Goal: Information Seeking & Learning: Learn about a topic

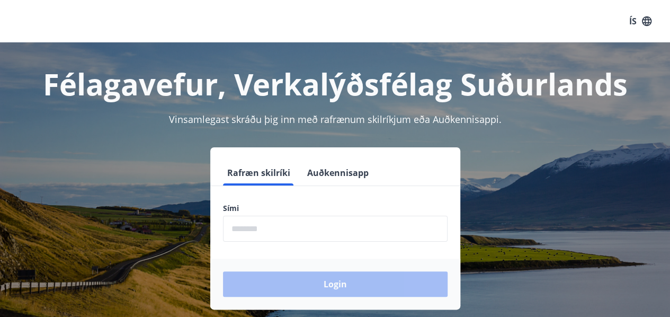
click at [641, 24] on icon "button" at bounding box center [647, 21] width 12 height 12
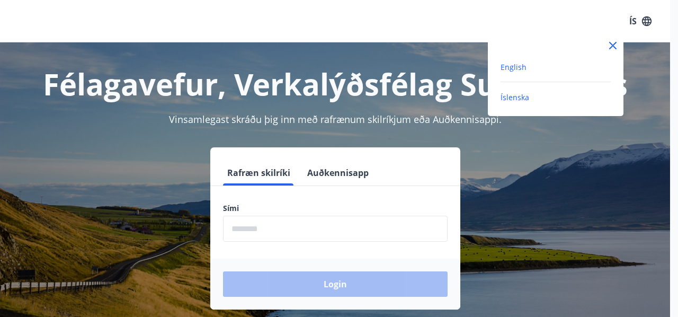
click at [511, 66] on span "English" at bounding box center [514, 67] width 26 height 10
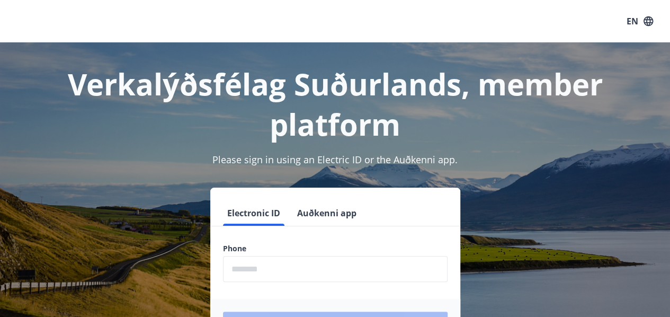
click at [332, 212] on button "Auðkenni app" at bounding box center [327, 212] width 68 height 25
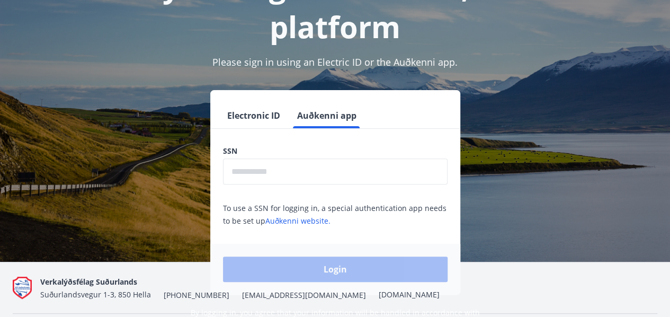
scroll to position [106, 0]
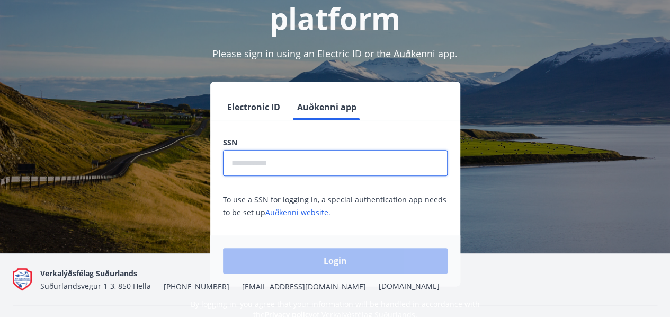
click at [374, 168] on input "text" at bounding box center [335, 163] width 225 height 26
type input "**********"
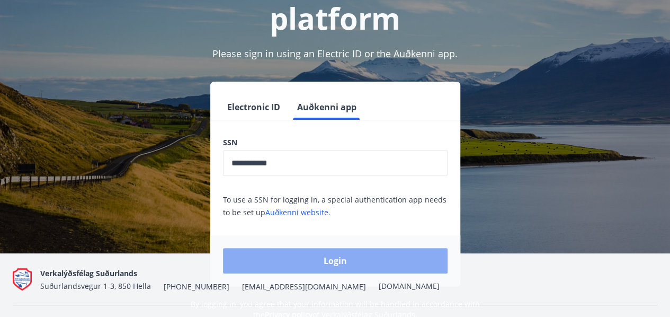
click at [337, 265] on button "Login" at bounding box center [335, 260] width 225 height 25
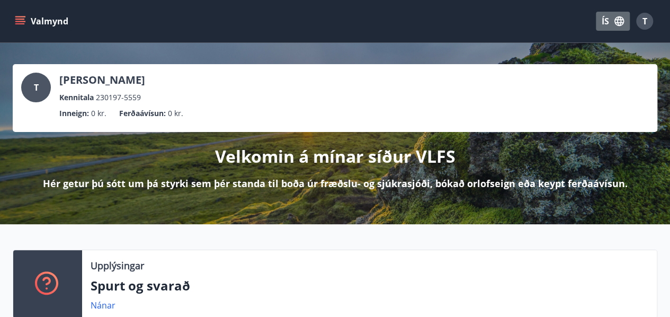
click at [619, 19] on icon "button" at bounding box center [620, 21] width 12 height 12
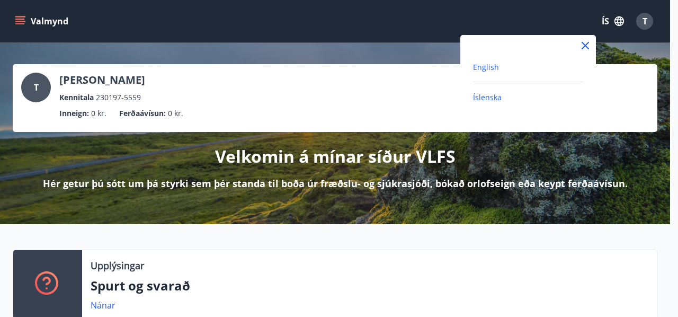
click at [490, 67] on span "English" at bounding box center [486, 67] width 26 height 10
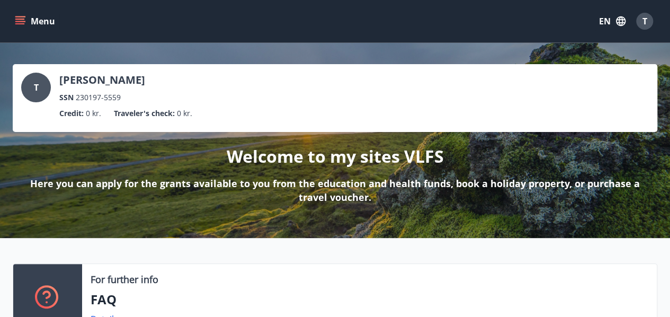
click at [24, 22] on icon "menu" at bounding box center [21, 21] width 12 height 1
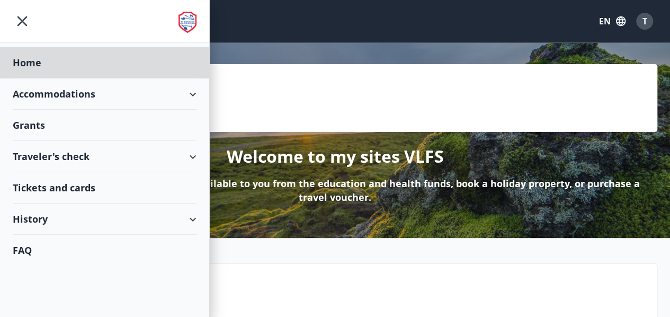
click at [34, 122] on div "Grants" at bounding box center [105, 125] width 184 height 31
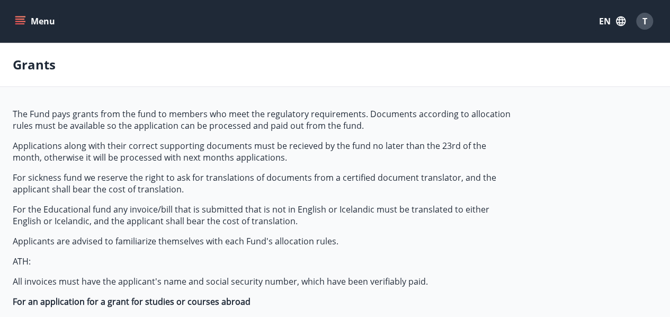
type input "***"
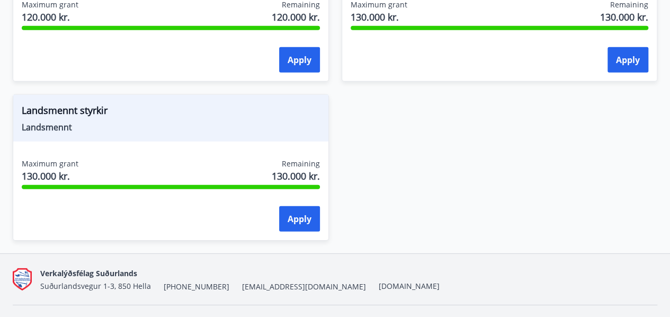
scroll to position [1544, 0]
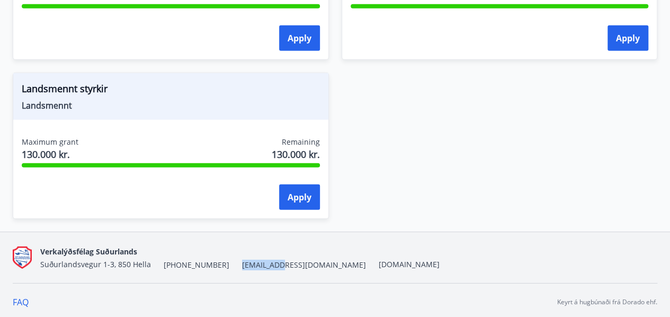
drag, startPoint x: 259, startPoint y: 264, endPoint x: 223, endPoint y: 269, distance: 36.9
click at [223, 269] on div "Verkalýðsfélag Suðurlands Suðurlandsvegur 1-3, 850 Hella +354 487-5000 vs@vlfs.…" at bounding box center [335, 257] width 645 height 51
copy span "[EMAIL_ADDRESS][DOMAIN_NAME]"
drag, startPoint x: 111, startPoint y: 86, endPoint x: 22, endPoint y: 91, distance: 89.2
click at [22, 91] on span "Landsmennt styrkir" at bounding box center [171, 91] width 298 height 18
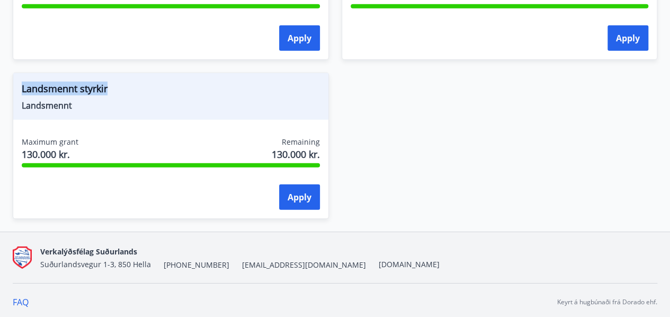
copy span "Landsmennt styrkir"
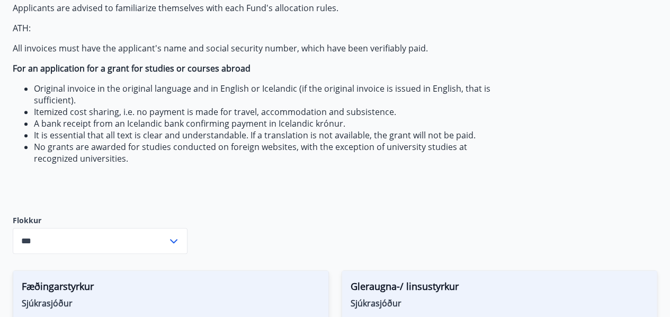
scroll to position [0, 0]
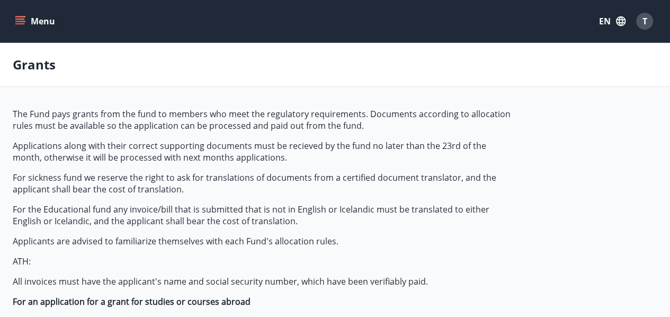
click at [636, 26] on span "T" at bounding box center [644, 21] width 17 height 17
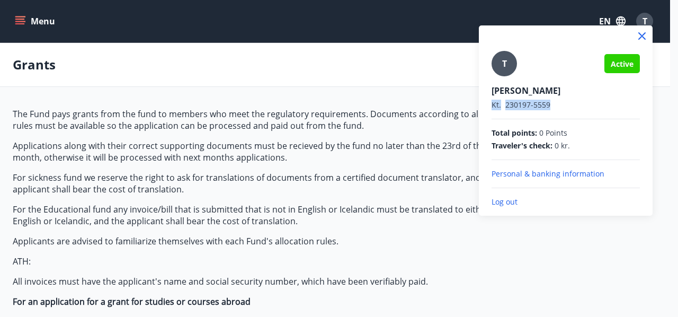
drag, startPoint x: 554, startPoint y: 103, endPoint x: 493, endPoint y: 109, distance: 61.7
click at [493, 109] on p "Kt. 230197-5559" at bounding box center [566, 105] width 148 height 11
click at [338, 174] on div at bounding box center [339, 158] width 678 height 317
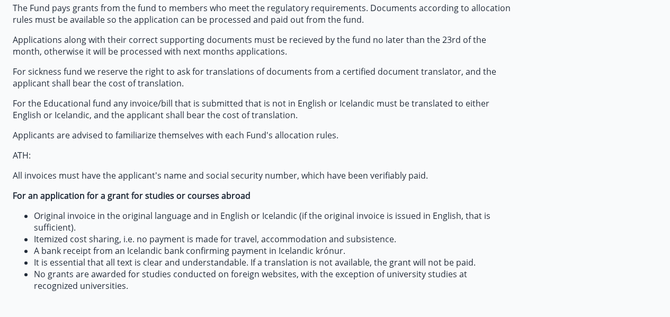
scroll to position [159, 0]
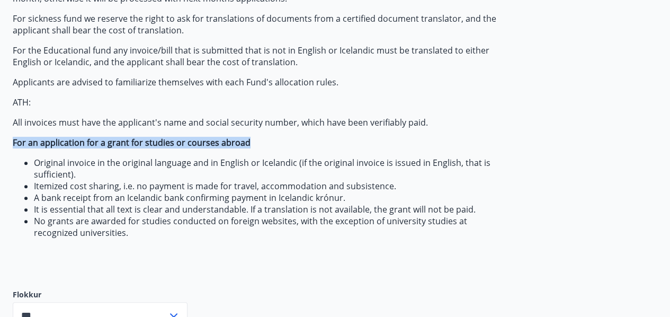
drag, startPoint x: 251, startPoint y: 141, endPoint x: 12, endPoint y: 143, distance: 239.0
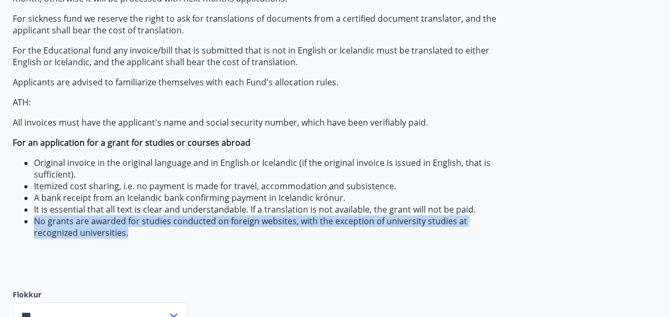
drag, startPoint x: 34, startPoint y: 219, endPoint x: 85, endPoint y: 237, distance: 54.0
click at [85, 237] on li "No grants are awarded for studies conducted on foreign websites, with the excep…" at bounding box center [273, 226] width 479 height 23
copy li "No grants are awarded for studies conducted on foreign websites, with the excep…"
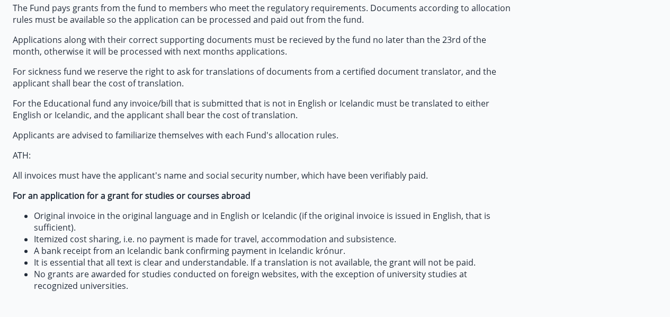
scroll to position [0, 0]
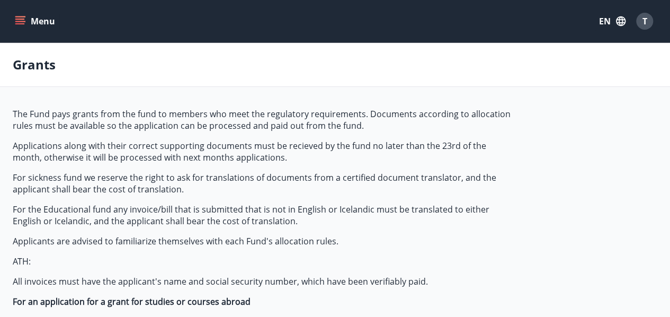
click at [16, 17] on icon "menu" at bounding box center [20, 21] width 11 height 11
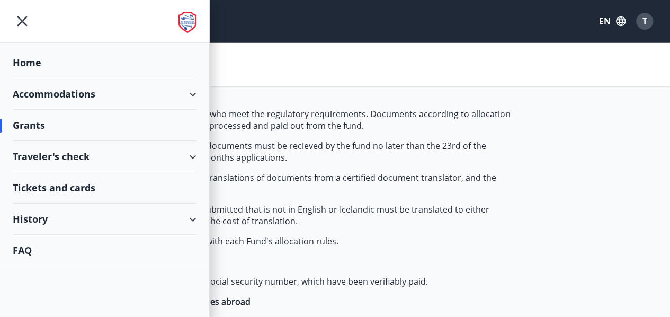
click at [193, 216] on div "History" at bounding box center [105, 218] width 184 height 31
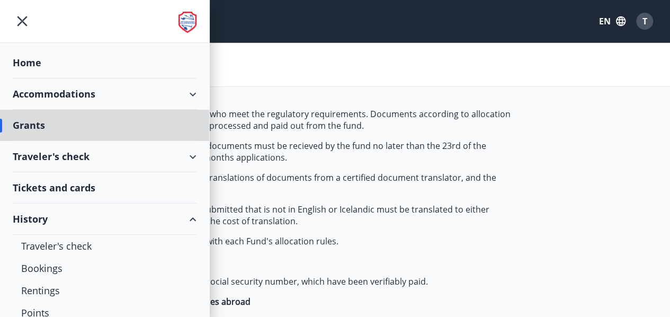
click at [37, 63] on div "Home" at bounding box center [105, 62] width 184 height 31
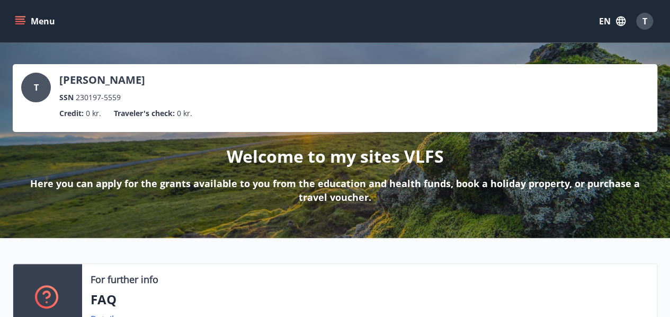
click at [18, 20] on icon "menu" at bounding box center [20, 21] width 11 height 11
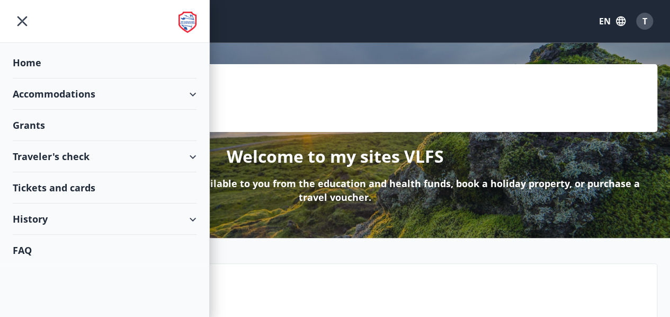
click at [108, 155] on div "Traveler's check" at bounding box center [105, 156] width 184 height 31
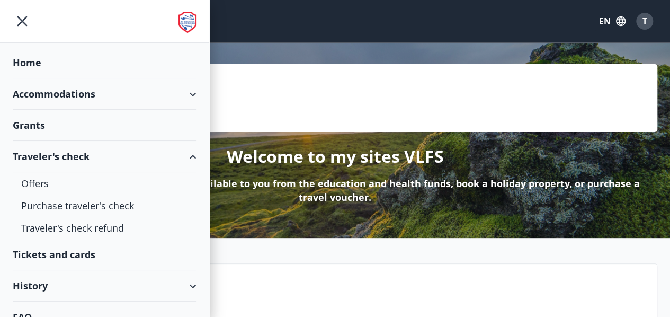
click at [108, 155] on div "Traveler's check" at bounding box center [105, 156] width 184 height 31
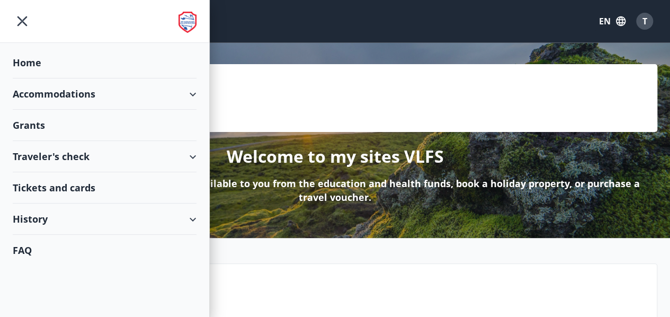
click at [98, 94] on div "Accommodations" at bounding box center [105, 93] width 184 height 31
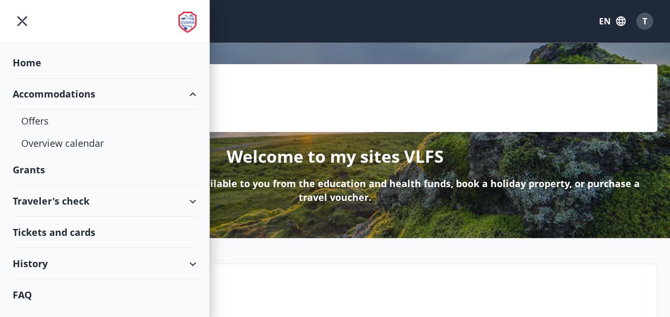
click at [46, 96] on div "Accommodations" at bounding box center [105, 93] width 184 height 31
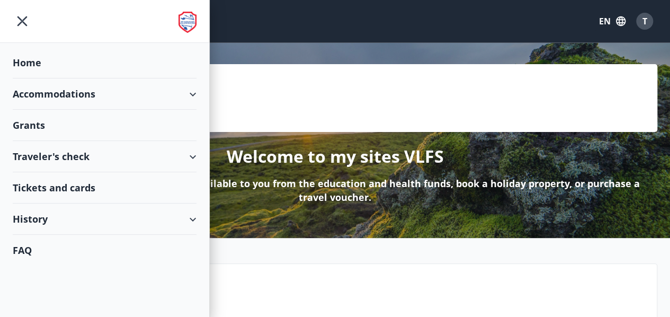
click at [46, 218] on div "History" at bounding box center [105, 218] width 184 height 31
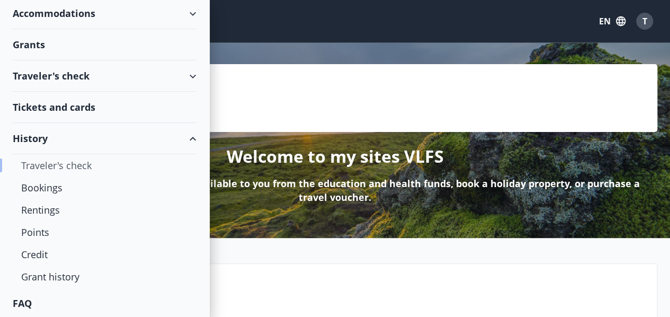
scroll to position [53, 0]
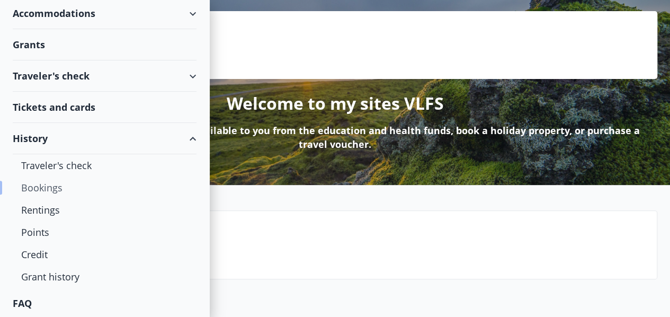
click at [45, 187] on div "Bookings" at bounding box center [104, 187] width 167 height 22
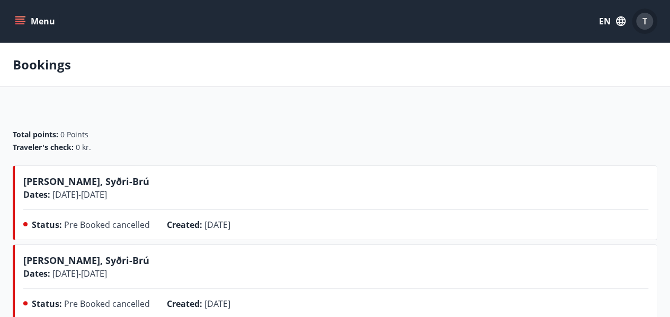
click at [643, 27] on div "T" at bounding box center [644, 21] width 17 height 17
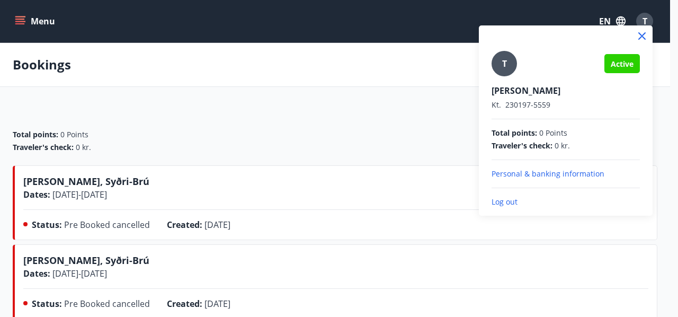
click at [508, 201] on p "Log out" at bounding box center [566, 202] width 148 height 11
